Goal: Entertainment & Leisure: Consume media (video, audio)

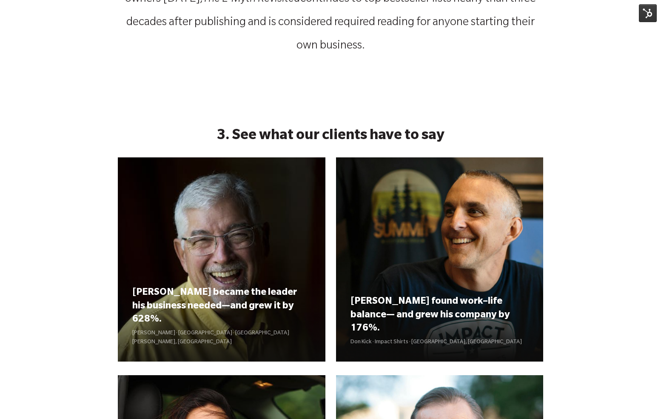
scroll to position [903, 0]
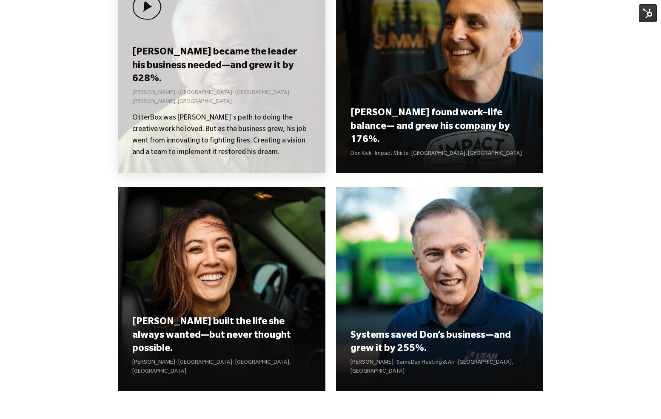
click at [216, 97] on p "[PERSON_NAME] · [GEOGRAPHIC_DATA] · [GEOGRAPHIC_DATA][PERSON_NAME], [GEOGRAPHIC…" at bounding box center [221, 98] width 178 height 18
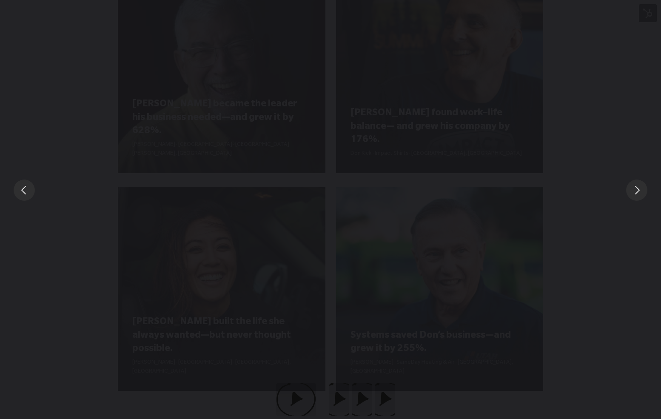
click at [134, 319] on div "You can close this modal content with the ESC key" at bounding box center [330, 190] width 661 height 380
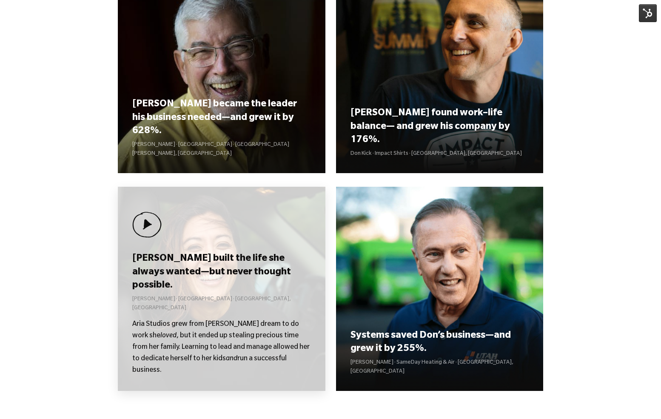
click at [165, 231] on div "[PERSON_NAME] built the life she always wanted—but never thought possible. [PER…" at bounding box center [221, 289] width 207 height 204
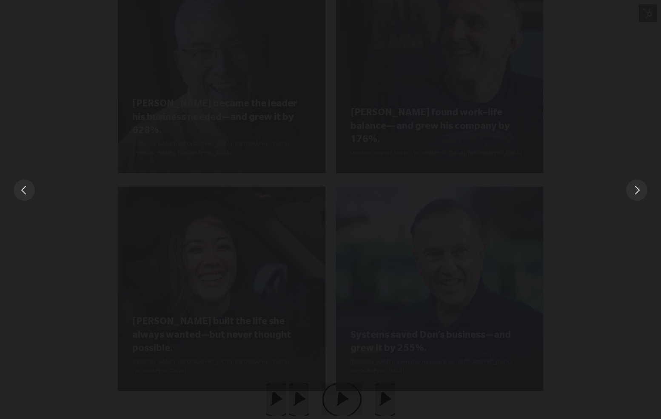
click at [328, 394] on button "Slide to #2" at bounding box center [342, 399] width 40 height 32
click at [340, 358] on div "You can close this modal content with the ESC key" at bounding box center [330, 190] width 661 height 380
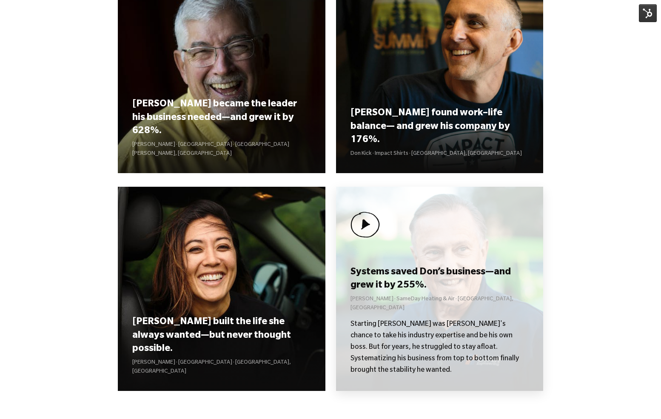
click at [394, 273] on div "Systems saved Don’s business—and grew it by 255%. [PERSON_NAME] Heating & Air ·…" at bounding box center [439, 289] width 207 height 204
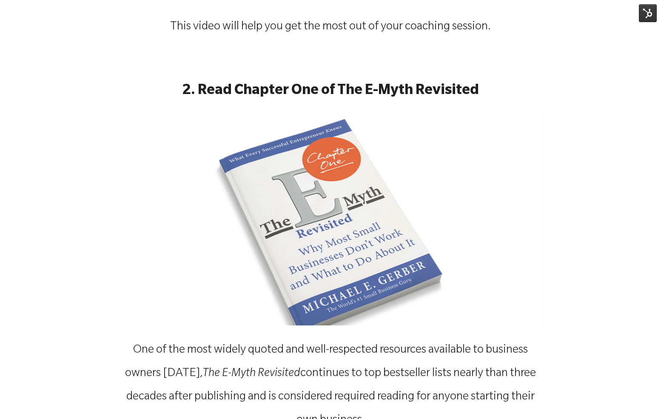
scroll to position [321, 0]
